Goal: Transaction & Acquisition: Purchase product/service

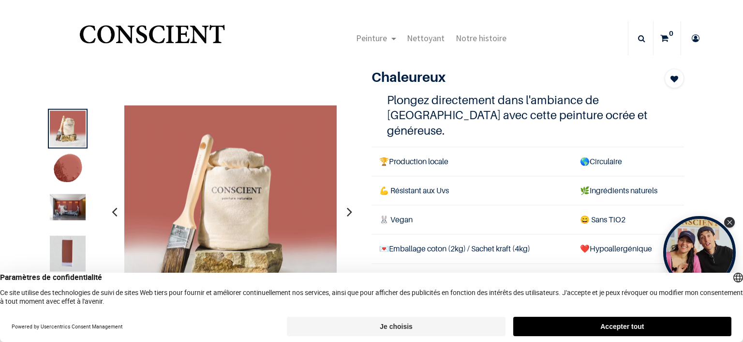
click at [540, 330] on button "Accepter tout" at bounding box center [622, 326] width 218 height 19
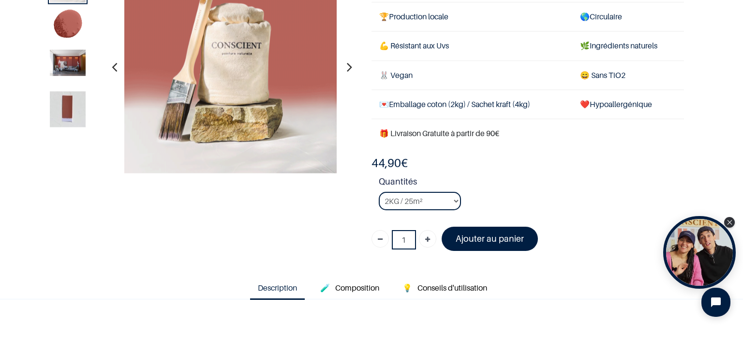
scroll to position [97, 0]
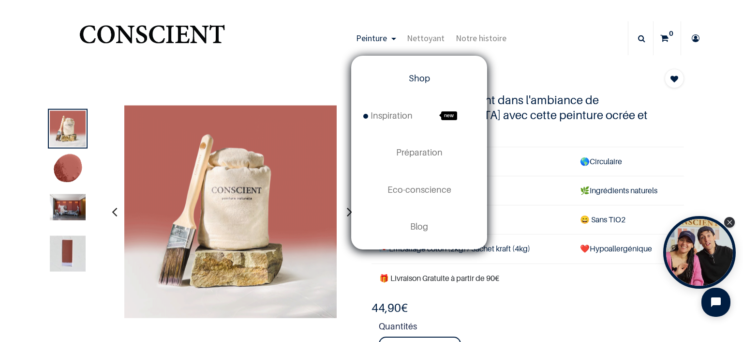
click at [421, 86] on link "Shop" at bounding box center [419, 78] width 135 height 37
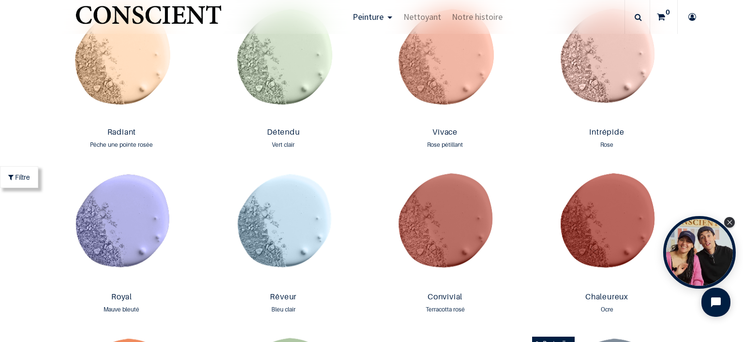
scroll to position [1016, 0]
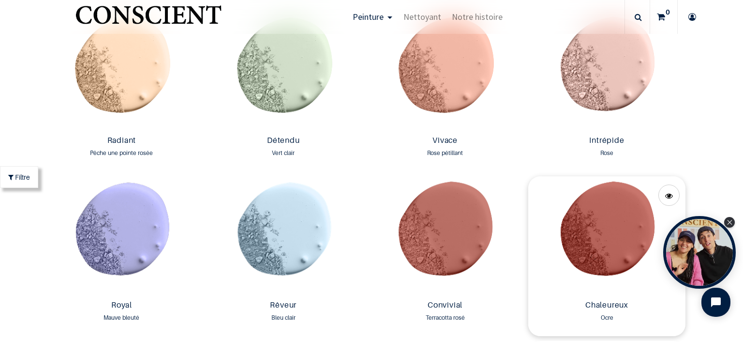
click at [566, 230] on img at bounding box center [606, 236] width 157 height 120
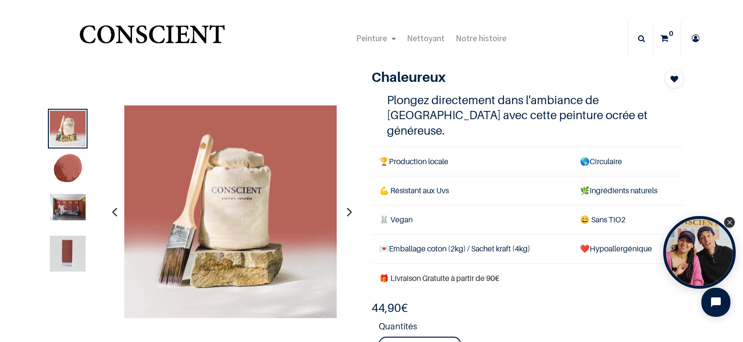
click at [75, 206] on img at bounding box center [68, 207] width 36 height 26
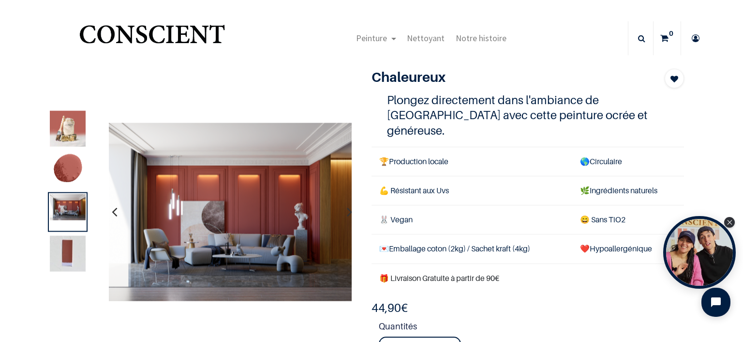
click at [69, 247] on img at bounding box center [68, 254] width 36 height 36
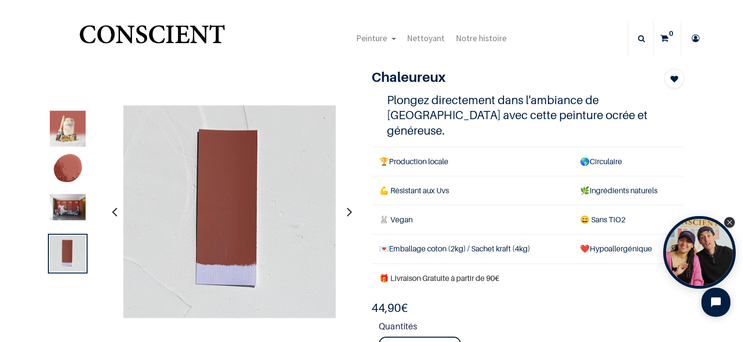
click at [66, 201] on img at bounding box center [68, 207] width 36 height 26
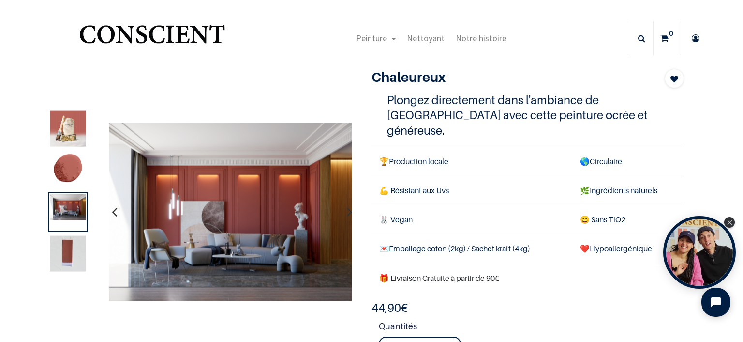
click at [72, 170] on img at bounding box center [68, 170] width 36 height 36
